Goal: Information Seeking & Learning: Compare options

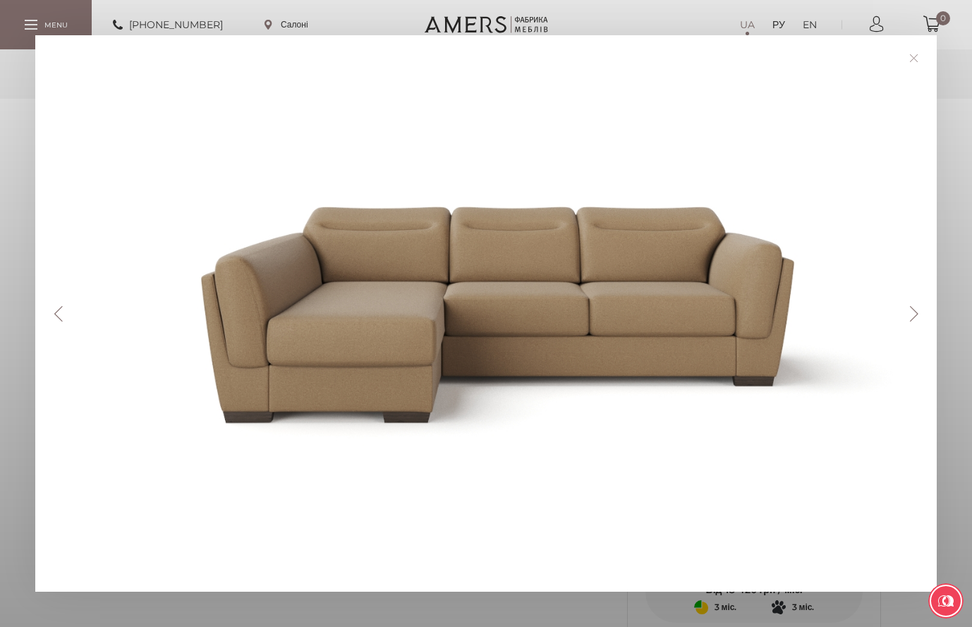
scroll to position [565, 0]
click at [921, 65] on link at bounding box center [914, 58] width 22 height 22
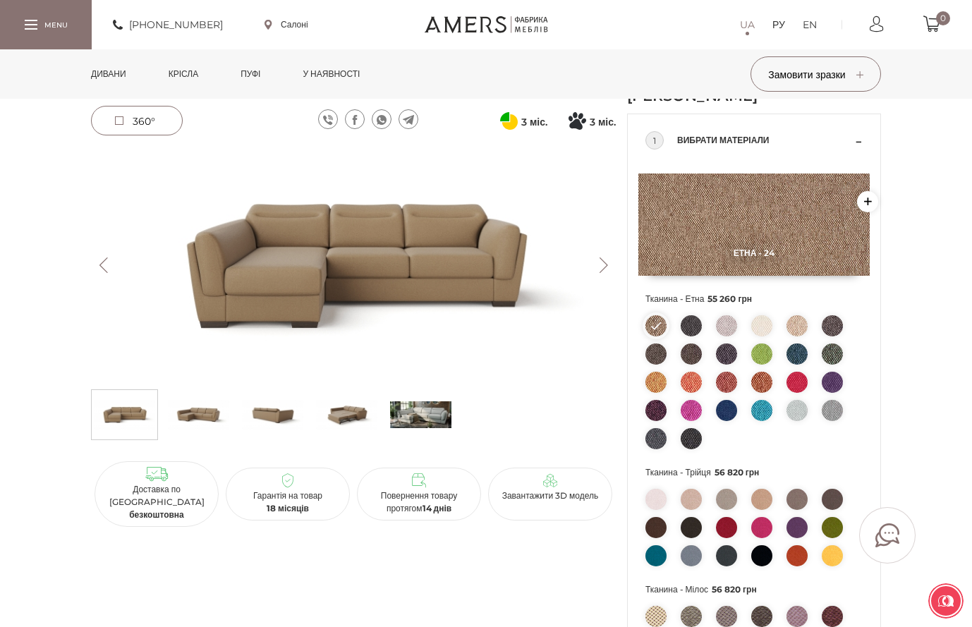
scroll to position [0, 0]
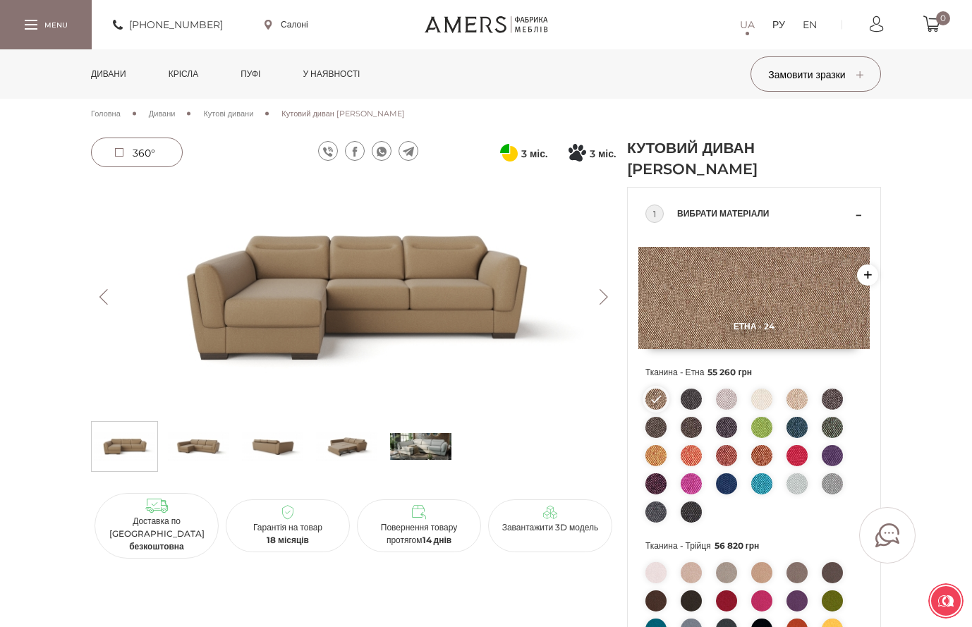
click at [428, 449] on img at bounding box center [420, 447] width 61 height 42
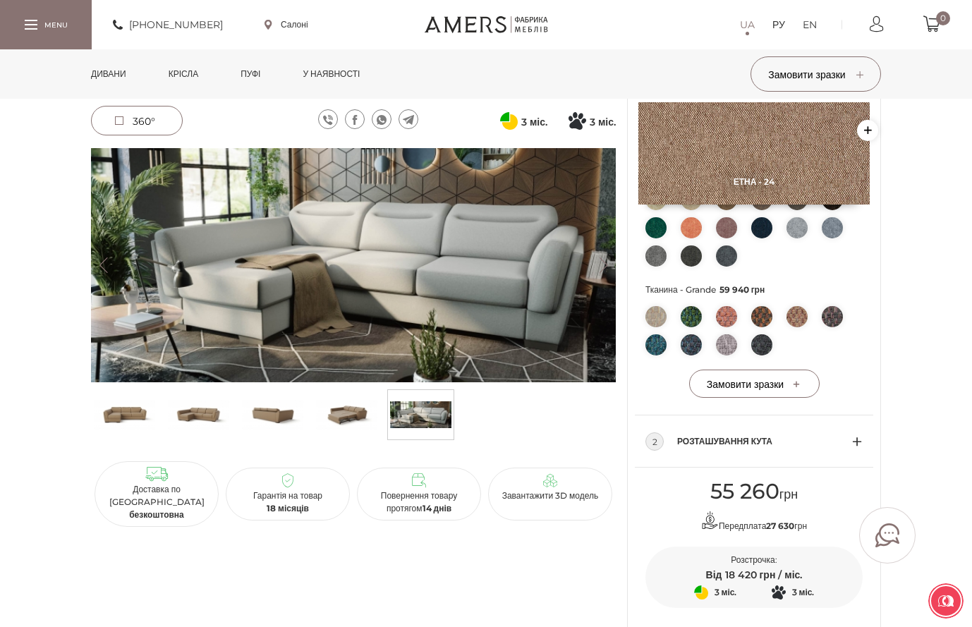
scroll to position [565, 0]
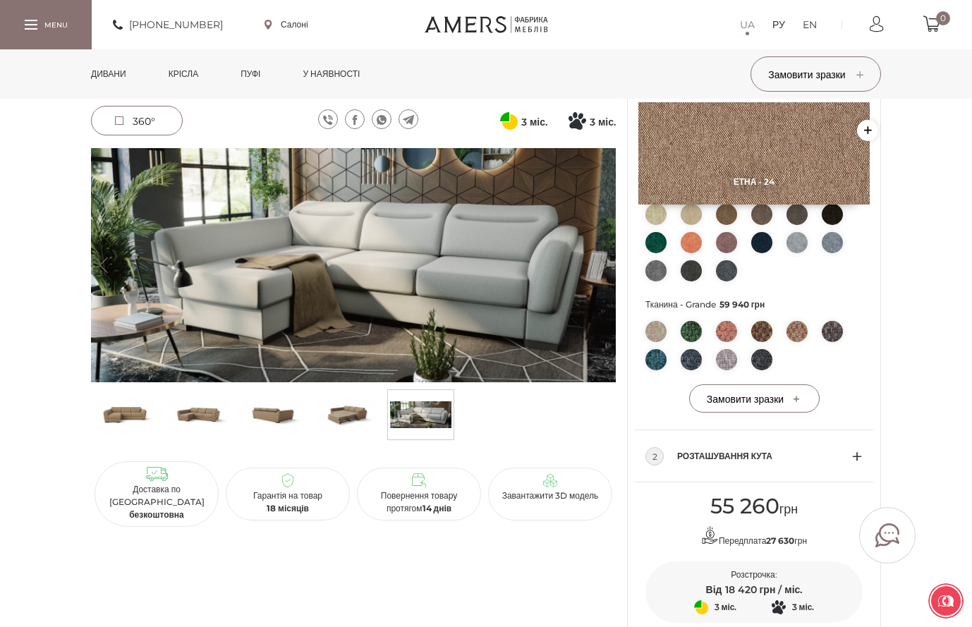
drag, startPoint x: 210, startPoint y: 406, endPoint x: 230, endPoint y: 467, distance: 63.8
click at [210, 407] on img at bounding box center [198, 415] width 61 height 42
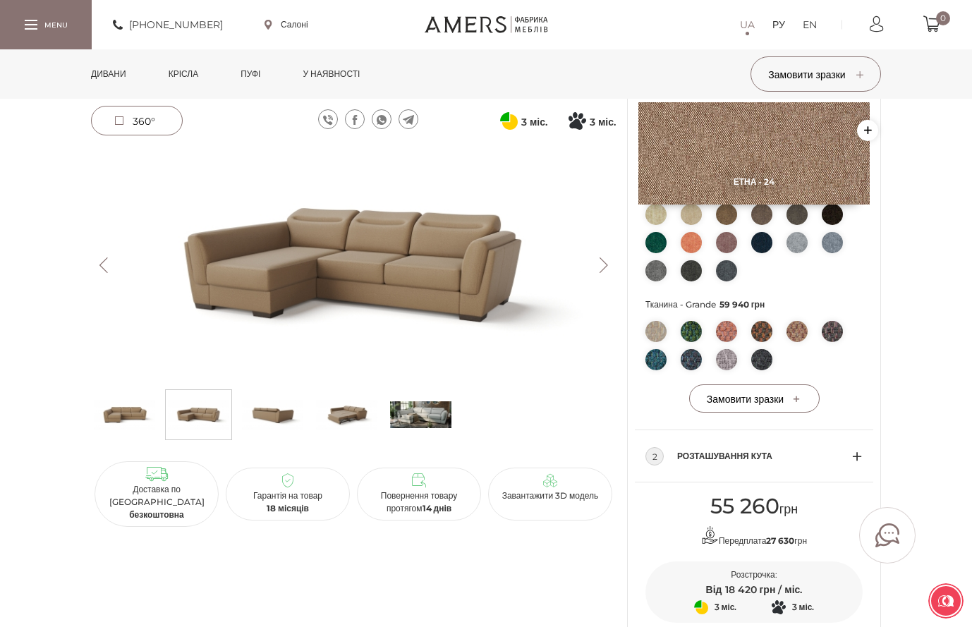
drag, startPoint x: 683, startPoint y: 334, endPoint x: 690, endPoint y: 334, distance: 7.1
click at [684, 334] on img at bounding box center [691, 331] width 21 height 21
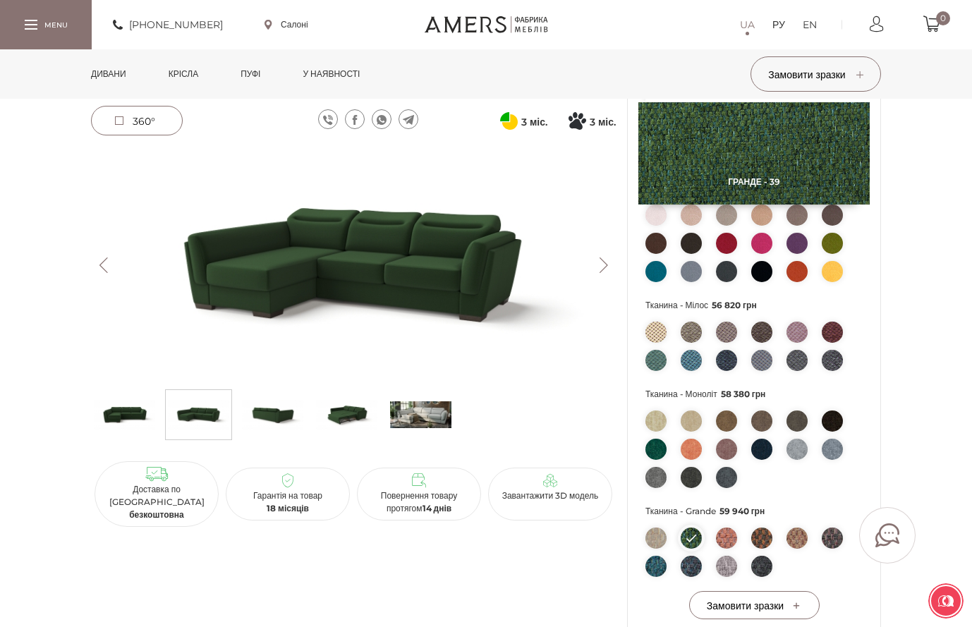
scroll to position [353, 0]
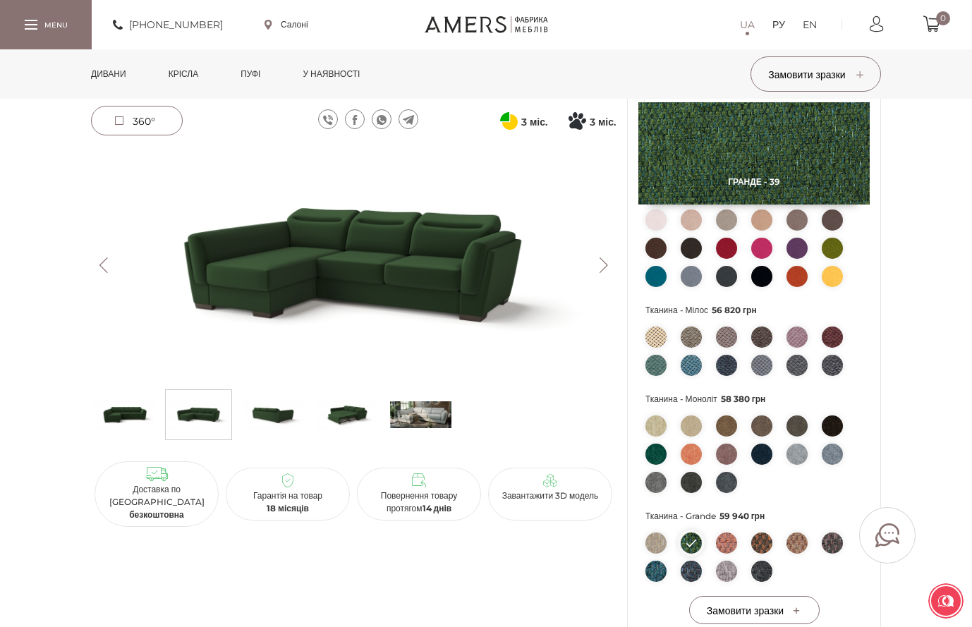
click at [701, 339] on img at bounding box center [691, 337] width 21 height 21
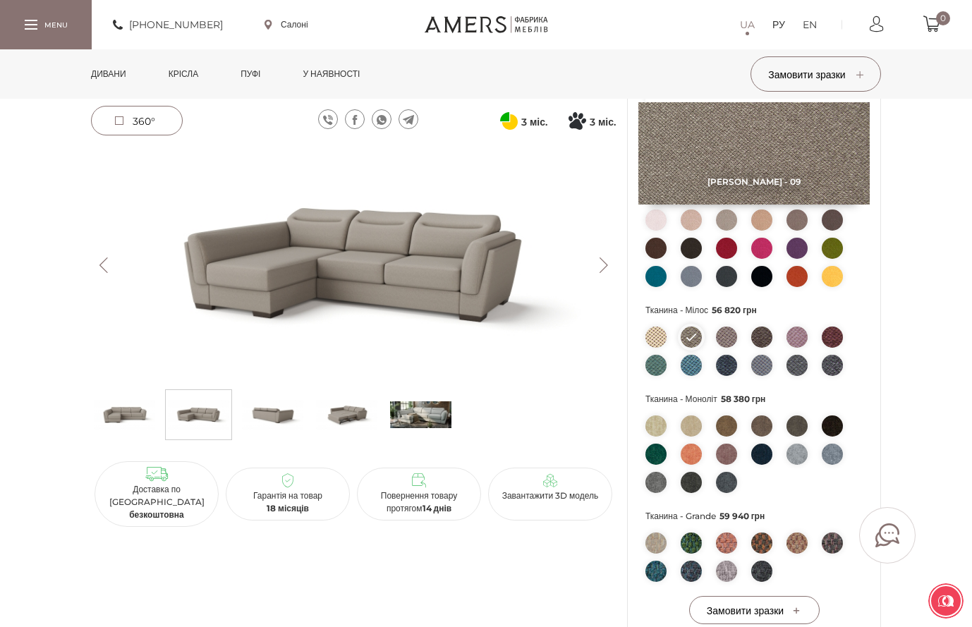
click at [651, 341] on img at bounding box center [656, 337] width 21 height 21
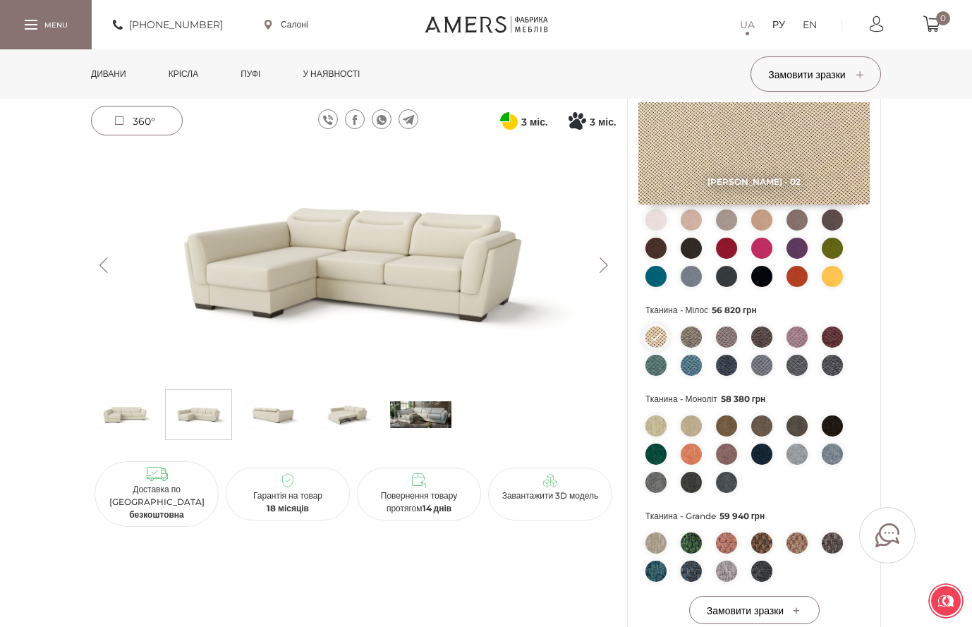
click at [676, 340] on ul at bounding box center [754, 355] width 217 height 56
click at [698, 342] on img at bounding box center [691, 337] width 21 height 21
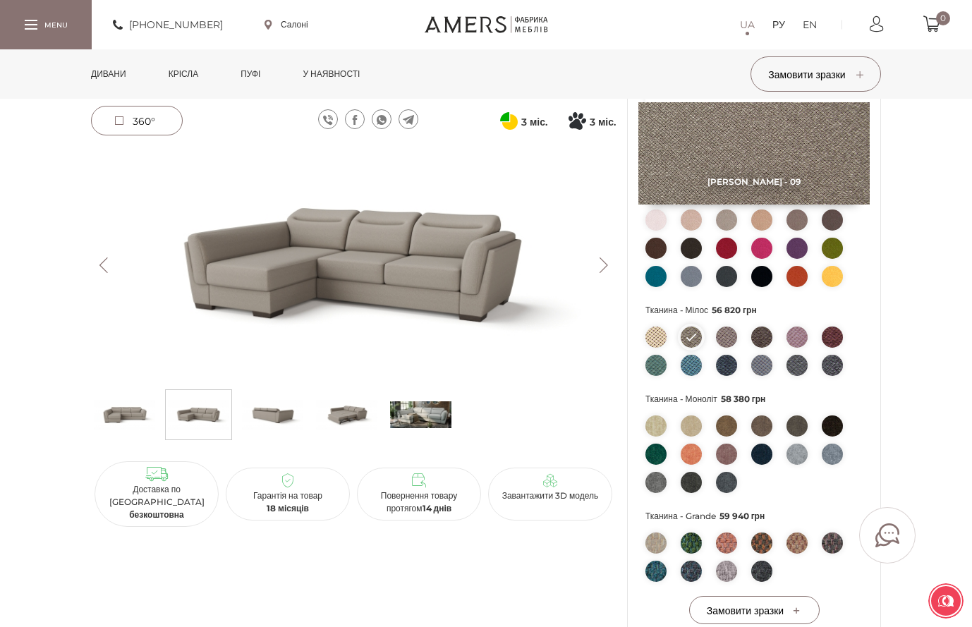
click at [730, 341] on img at bounding box center [726, 337] width 21 height 21
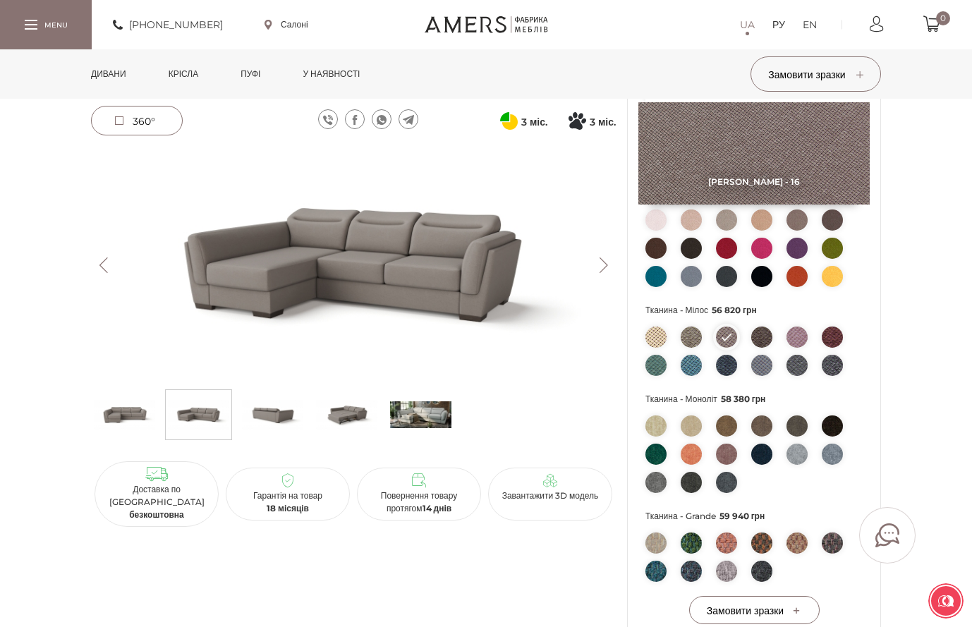
click at [804, 334] on img at bounding box center [797, 337] width 21 height 21
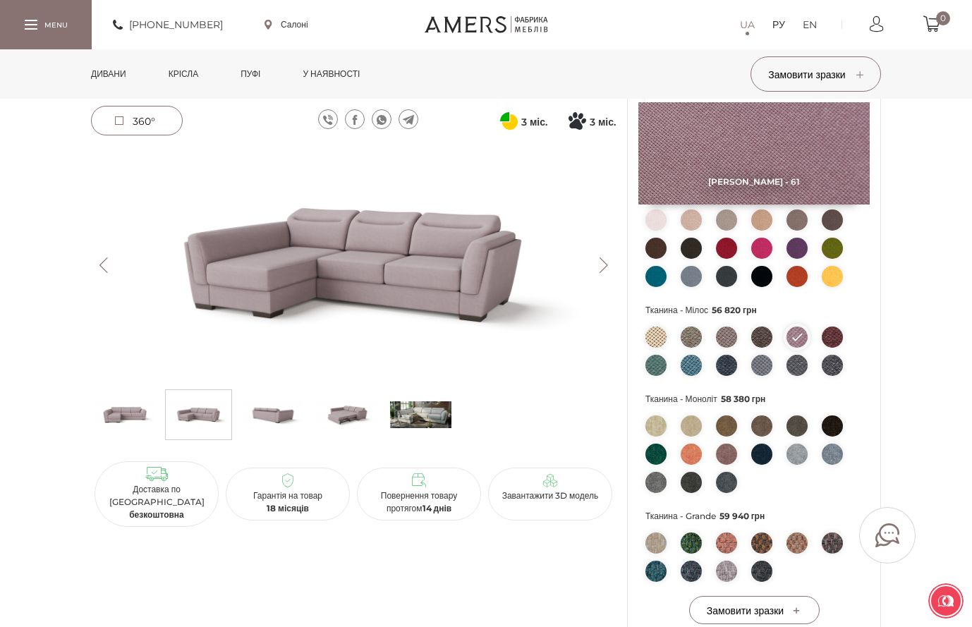
click at [756, 335] on img at bounding box center [762, 337] width 21 height 21
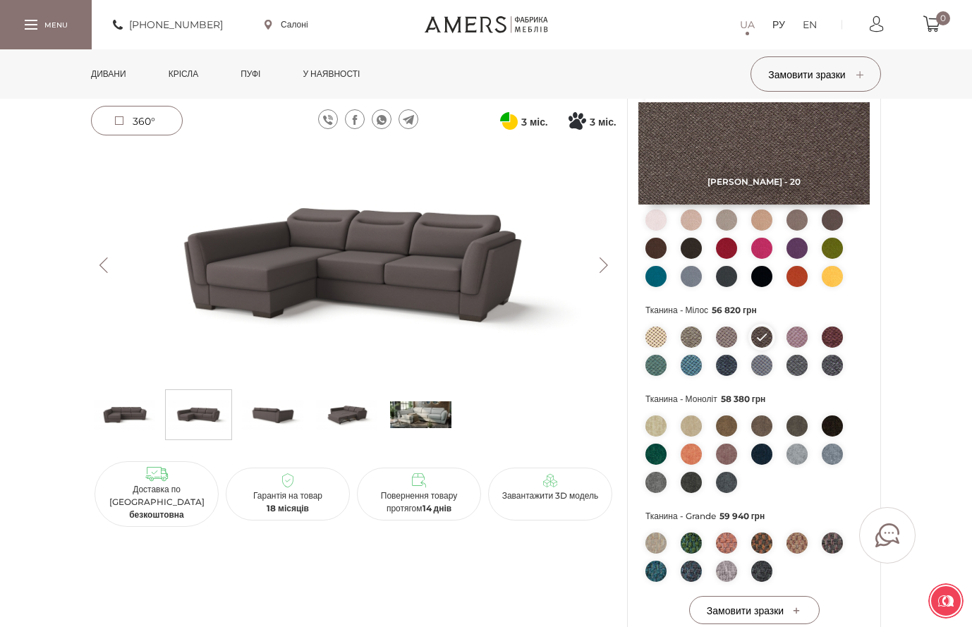
click at [836, 336] on img at bounding box center [832, 337] width 21 height 21
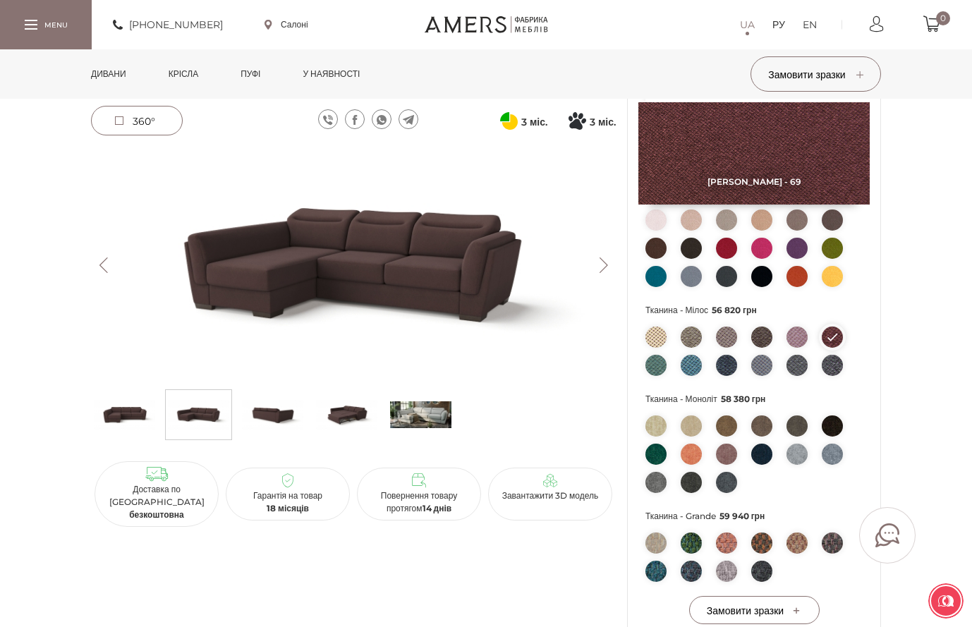
click at [700, 337] on img at bounding box center [691, 337] width 21 height 21
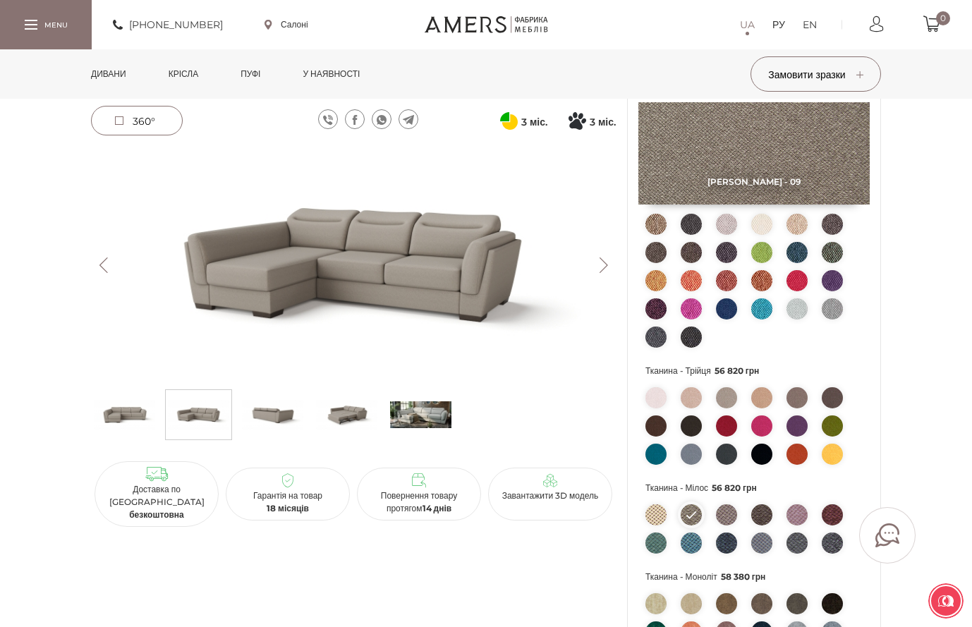
scroll to position [141, 0]
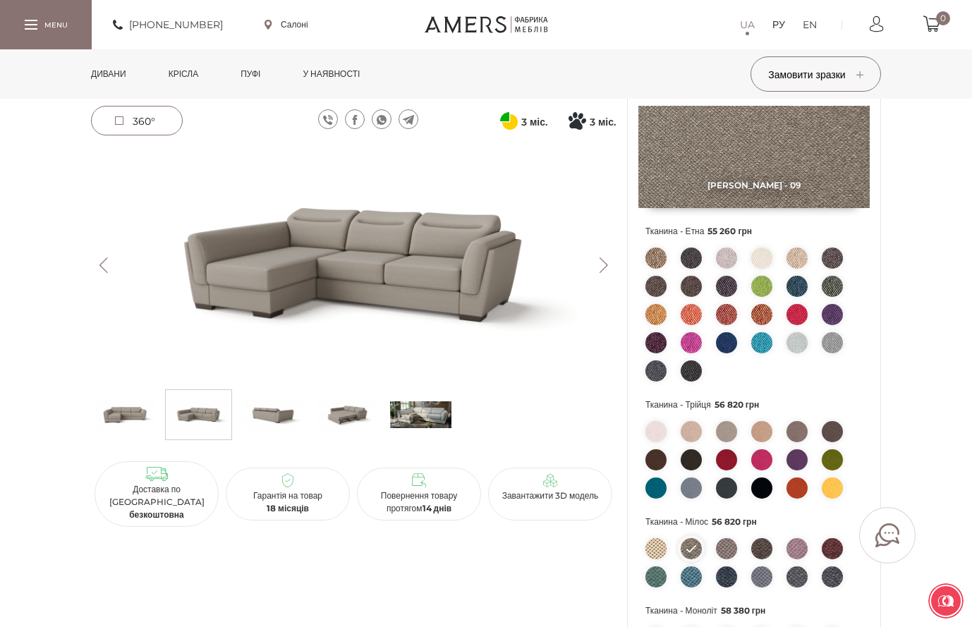
click at [741, 428] on ul at bounding box center [754, 463] width 217 height 85
click at [692, 252] on img at bounding box center [691, 258] width 21 height 21
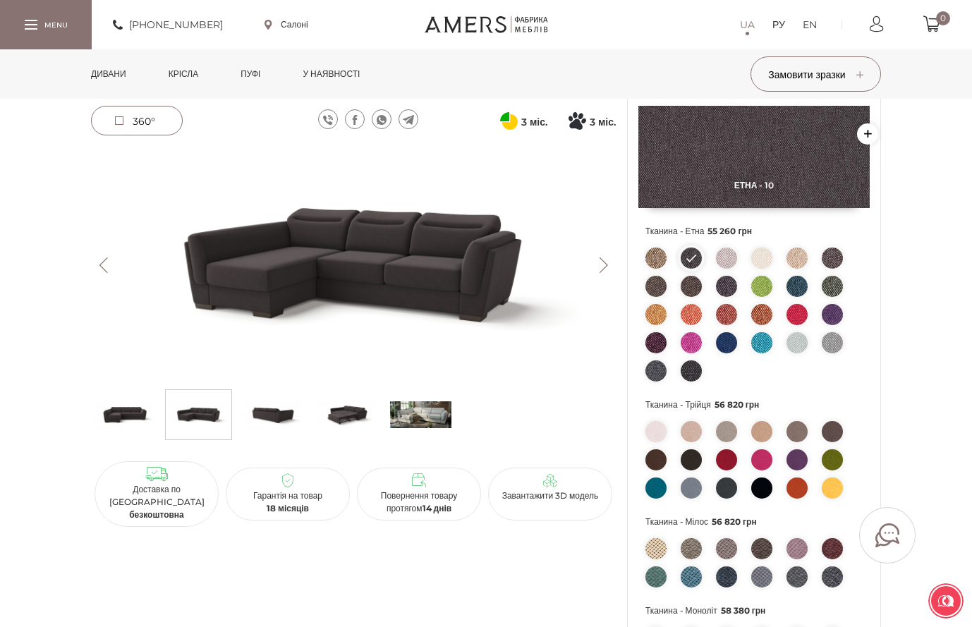
click at [794, 260] on img at bounding box center [797, 258] width 21 height 21
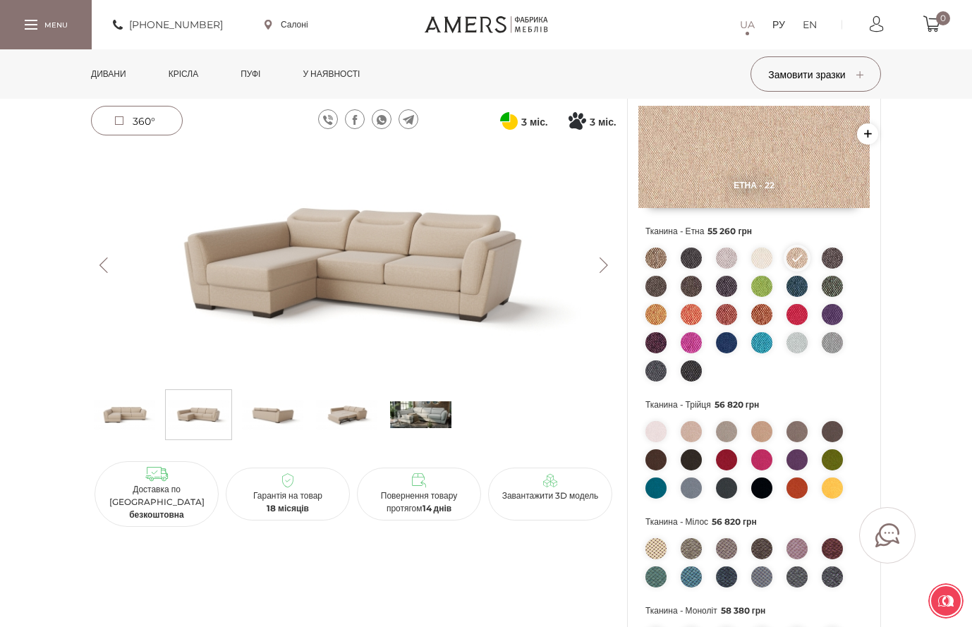
click at [838, 265] on img at bounding box center [832, 258] width 21 height 21
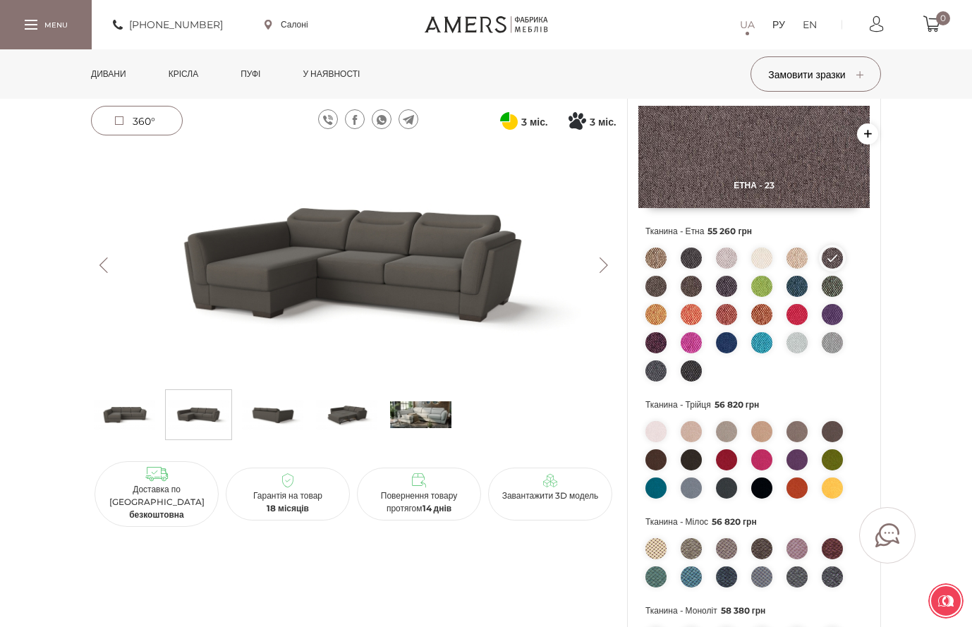
click at [660, 287] on img at bounding box center [656, 286] width 21 height 21
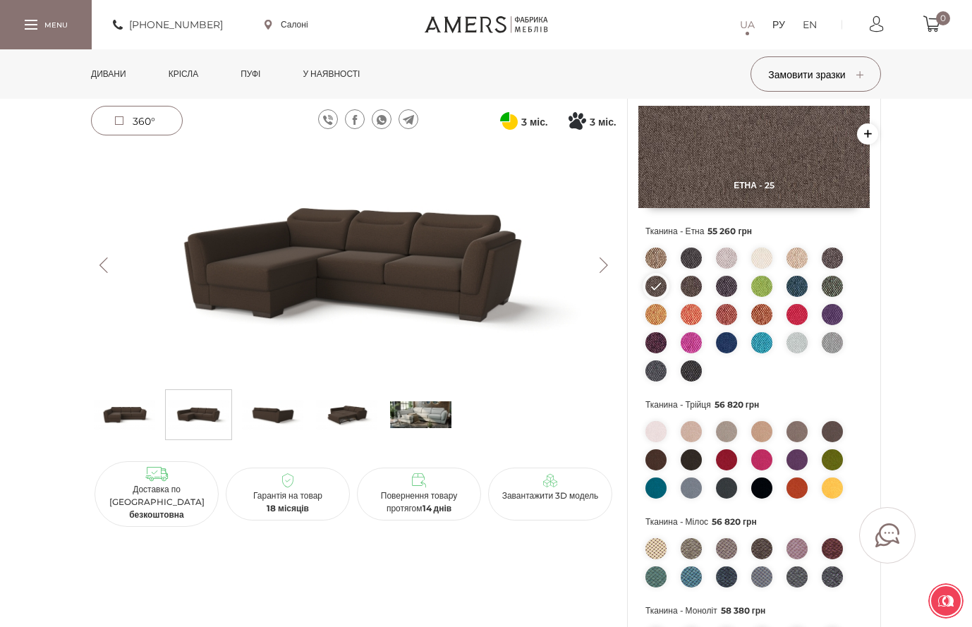
click at [656, 258] on img at bounding box center [656, 258] width 21 height 21
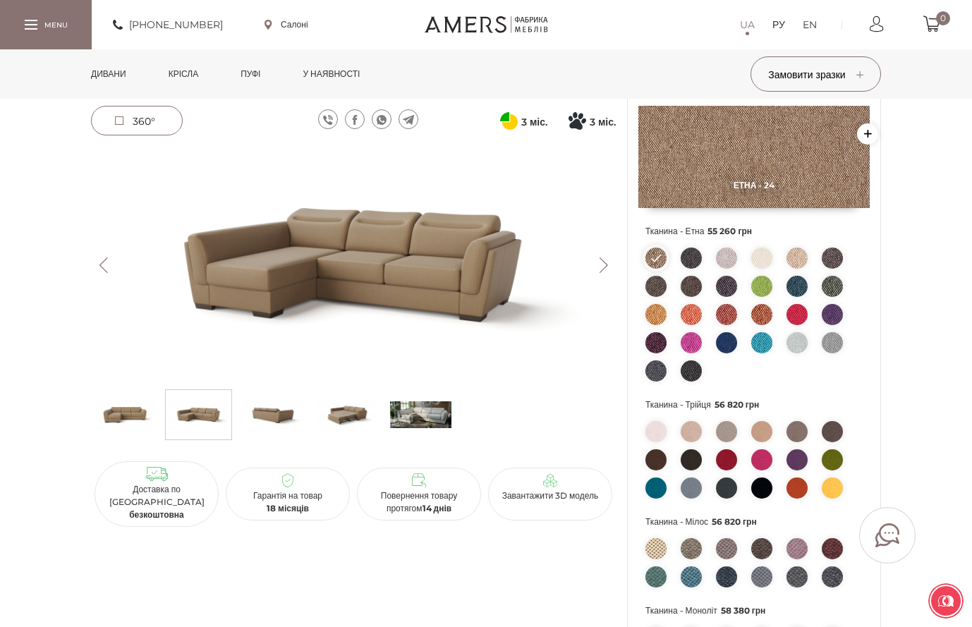
click at [657, 283] on img at bounding box center [656, 286] width 21 height 21
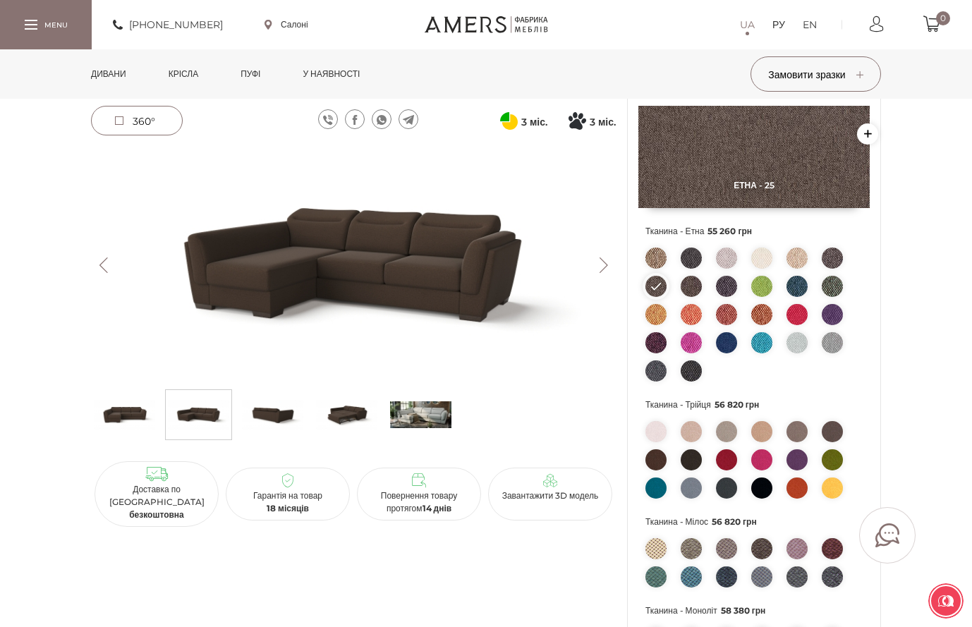
click at [660, 258] on img at bounding box center [656, 258] width 21 height 21
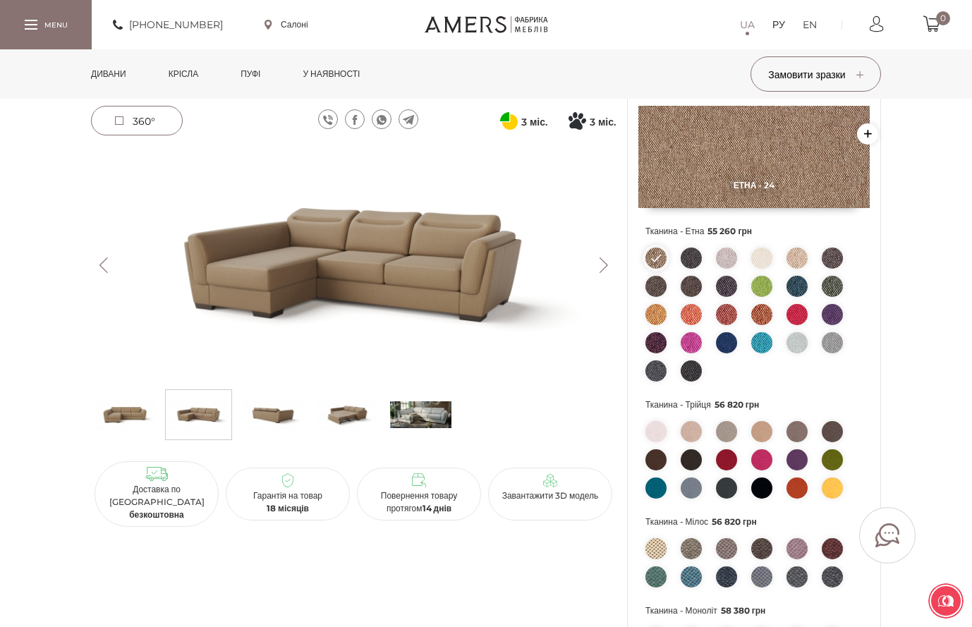
click at [111, 73] on font "Дивани" at bounding box center [108, 73] width 35 height 11
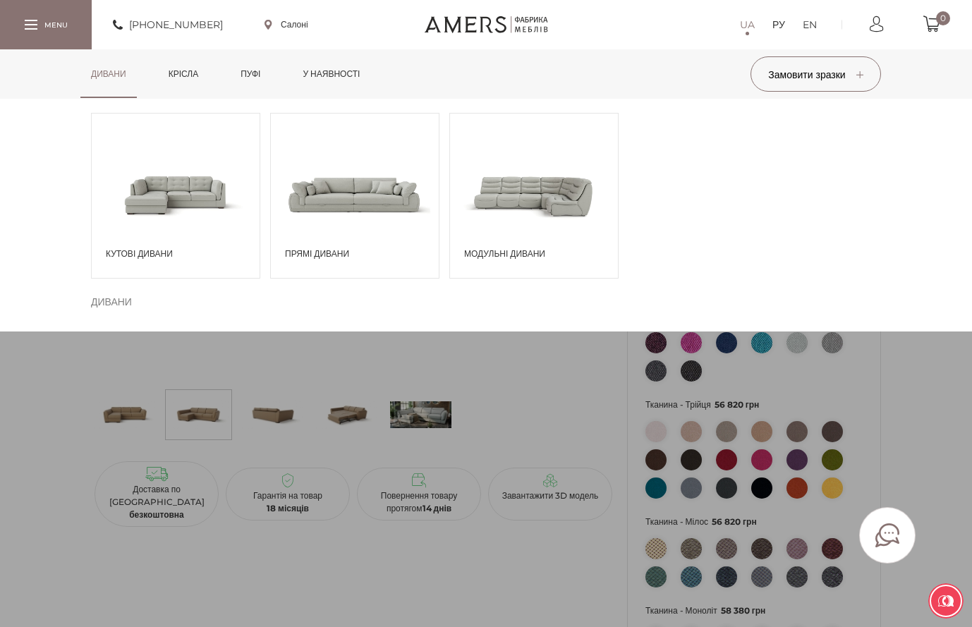
click at [200, 186] on span at bounding box center [176, 194] width 168 height 98
